Goal: Transaction & Acquisition: Book appointment/travel/reservation

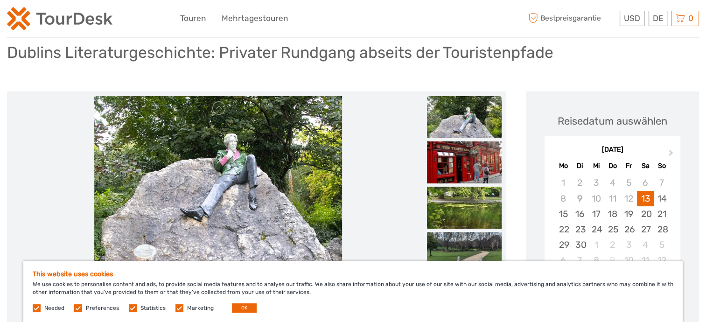
scroll to position [90, 0]
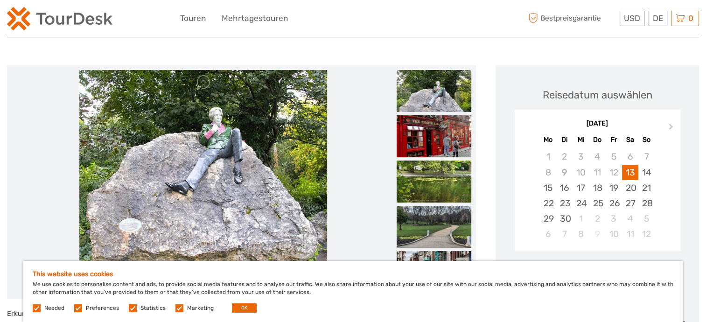
click at [80, 309] on label at bounding box center [78, 308] width 8 height 8
click at [0, 0] on input "checkbox" at bounding box center [0, 0] width 0 height 0
click at [135, 307] on span "Statistics" at bounding box center [148, 307] width 38 height 7
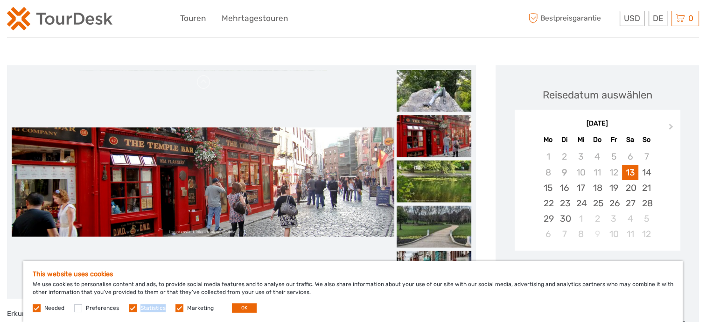
click at [178, 306] on label at bounding box center [179, 308] width 8 height 8
click at [0, 0] on input "checkbox" at bounding box center [0, 0] width 0 height 0
click at [178, 306] on label at bounding box center [179, 308] width 8 height 8
click at [0, 0] on input "checkbox" at bounding box center [0, 0] width 0 height 0
click at [133, 306] on label at bounding box center [133, 308] width 8 height 8
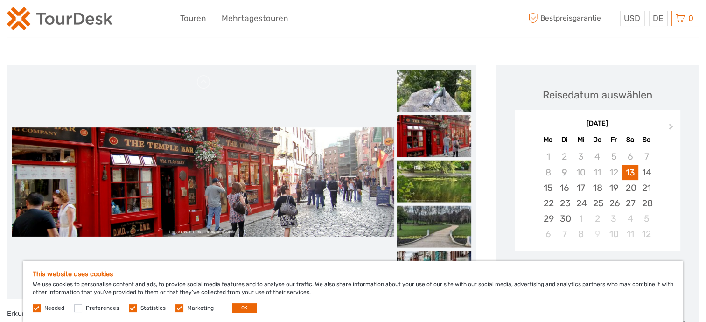
click at [0, 0] on input "checkbox" at bounding box center [0, 0] width 0 height 0
click at [176, 308] on label at bounding box center [179, 308] width 8 height 8
click at [0, 0] on input "checkbox" at bounding box center [0, 0] width 0 height 0
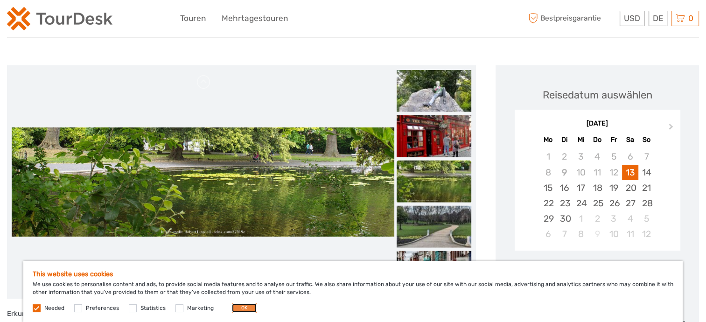
click at [236, 307] on button "OK" at bounding box center [244, 307] width 25 height 9
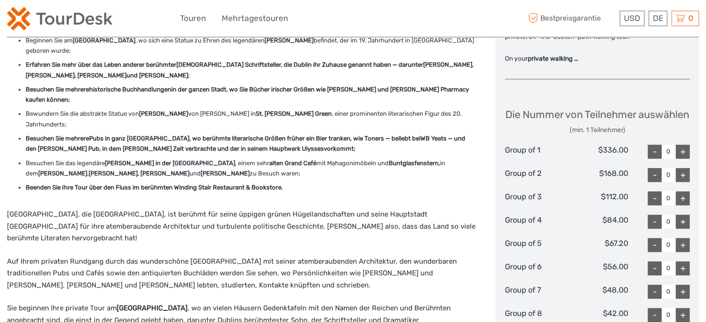
scroll to position [425, 0]
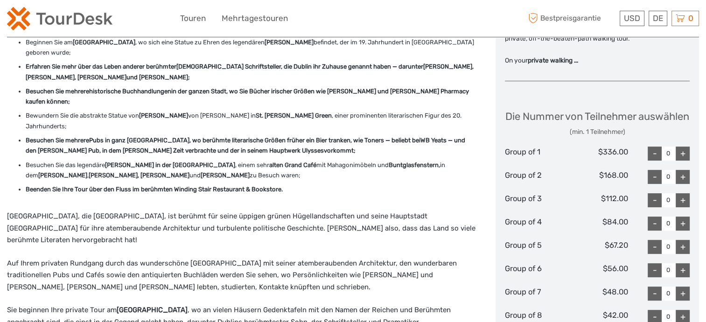
click at [269, 161] on strong "alten Grand Café" at bounding box center [292, 164] width 47 height 7
click at [142, 186] on strong "Beenden Sie Ihre Tour über den Fluss im berühmten Winding Stair Restaurant & Bo…" at bounding box center [154, 189] width 257 height 7
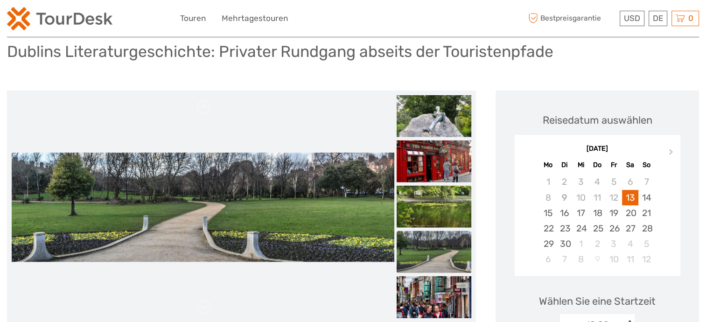
scroll to position [69, 0]
